Goal: Entertainment & Leisure: Browse casually

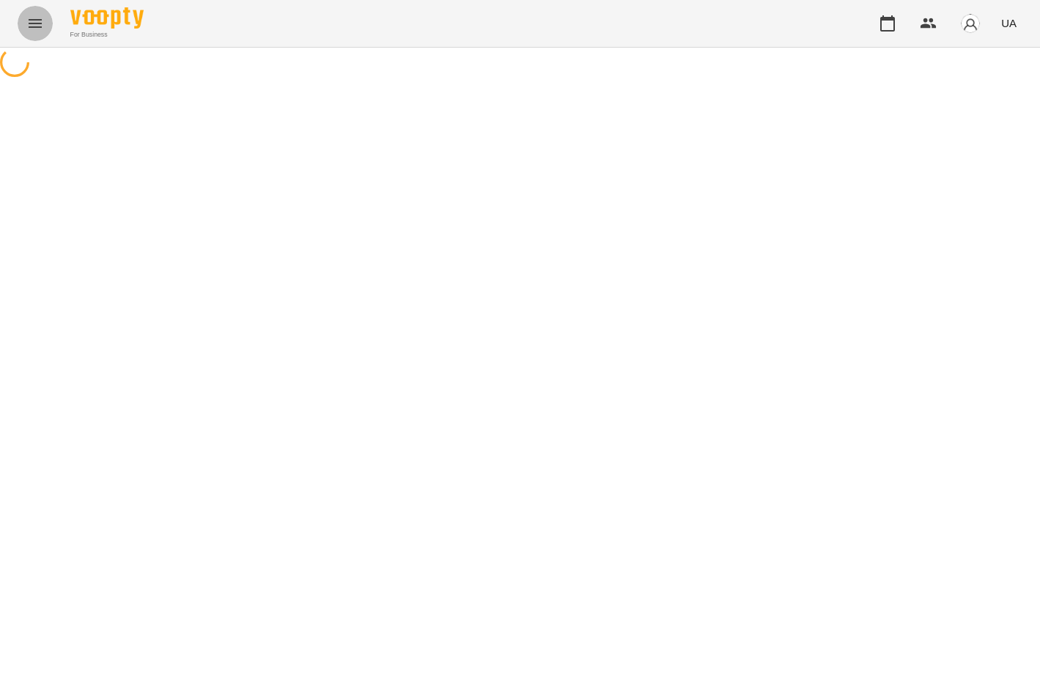
click at [43, 20] on icon "Menu" at bounding box center [35, 24] width 18 height 18
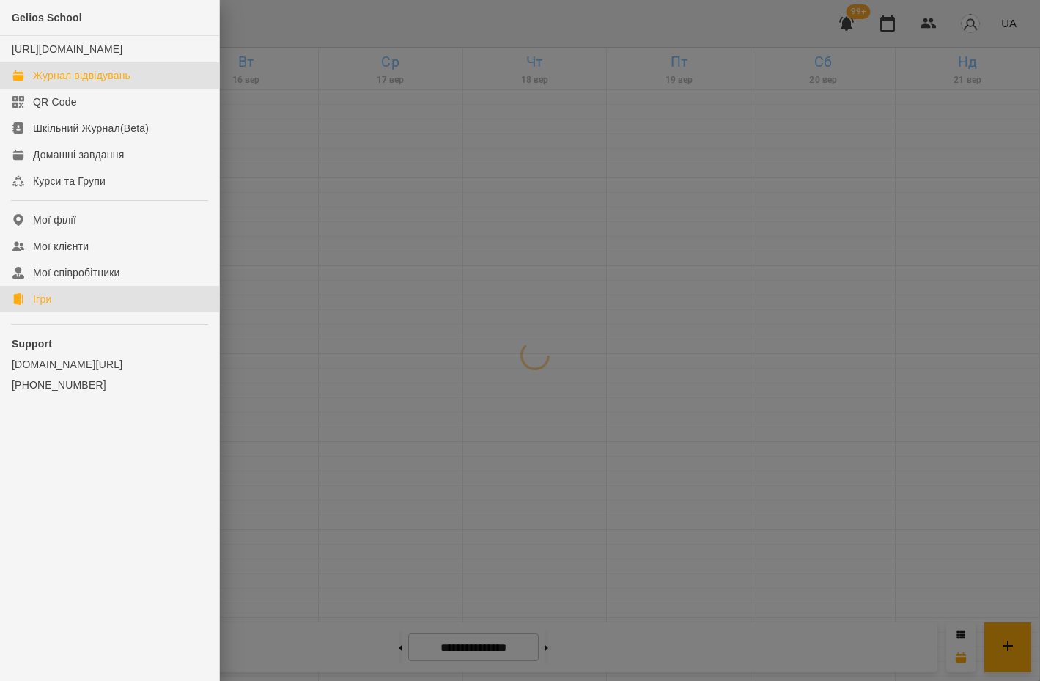
click at [50, 306] on div "Ігри" at bounding box center [42, 299] width 18 height 15
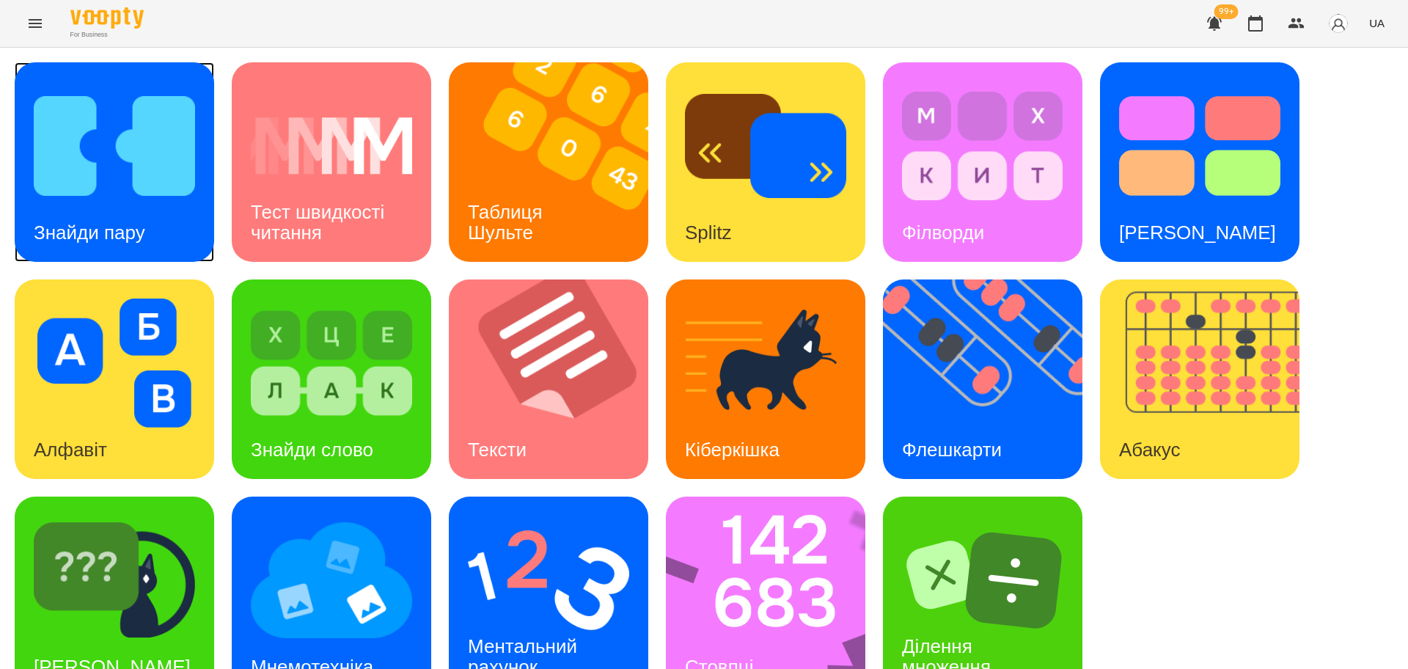
click at [153, 151] on img at bounding box center [114, 145] width 161 height 129
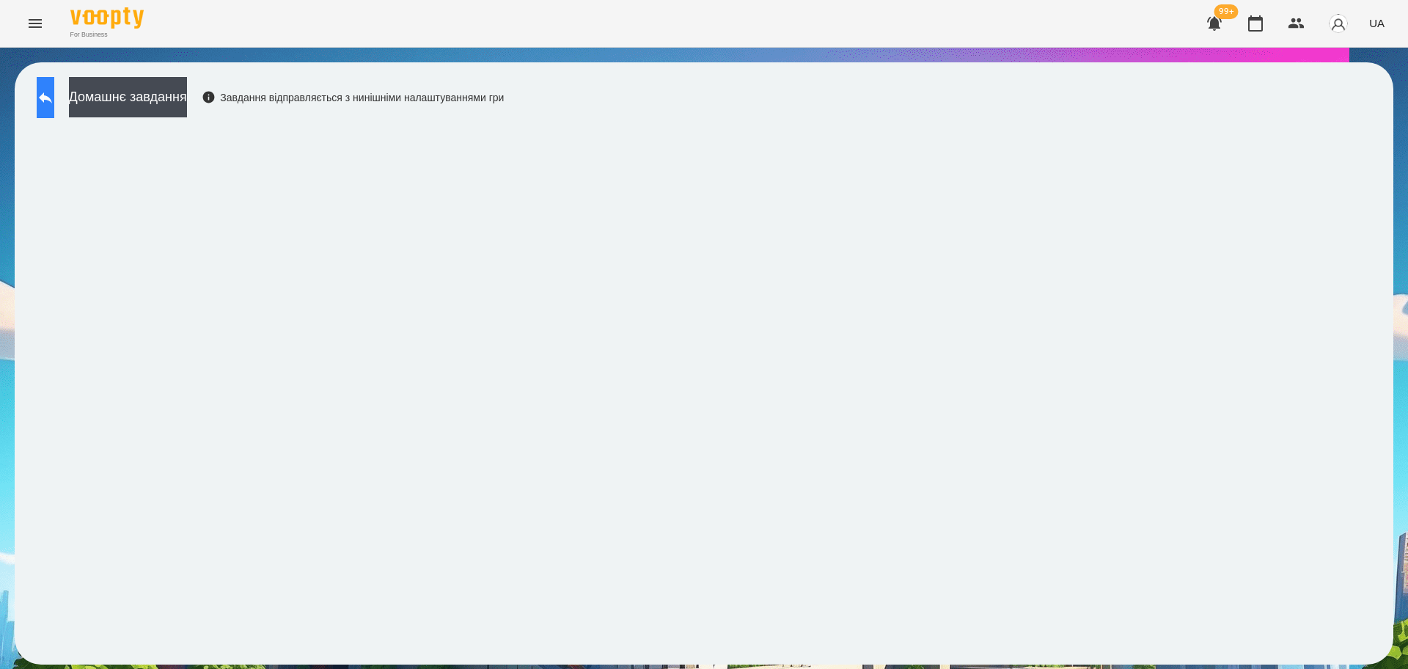
click at [54, 93] on icon at bounding box center [46, 98] width 18 height 18
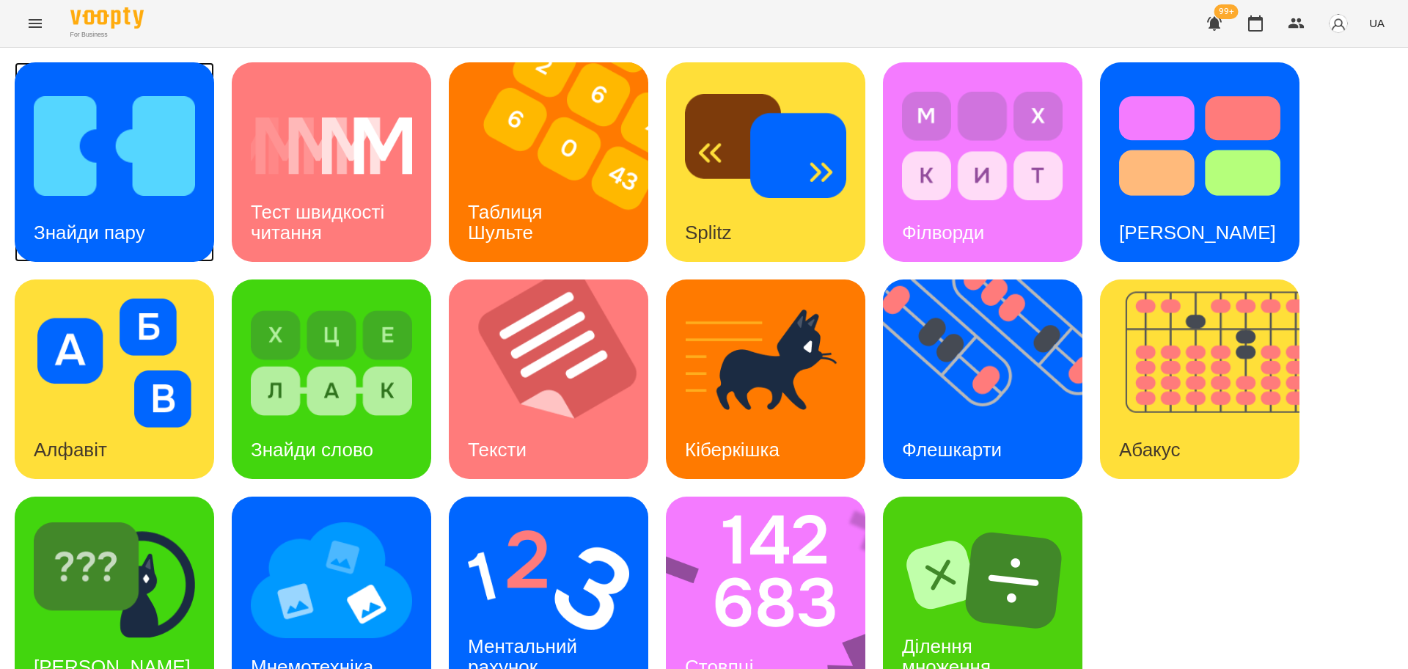
click at [148, 188] on img at bounding box center [114, 145] width 161 height 129
